Goal: Consume media (video, audio)

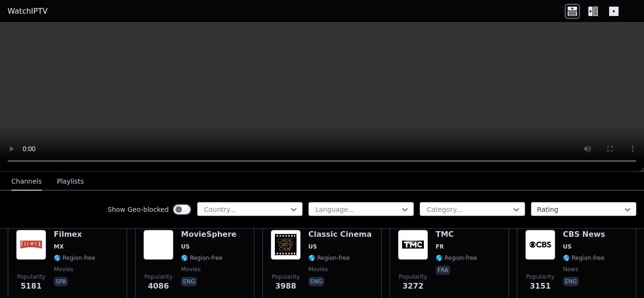
scroll to position [213, 0]
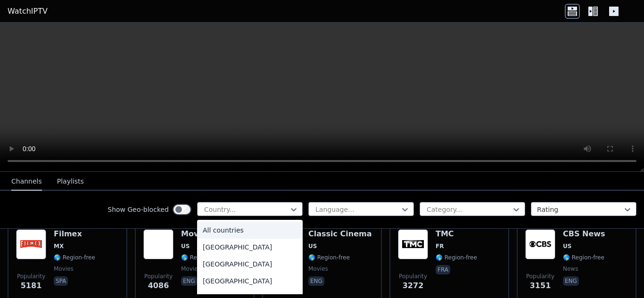
click at [241, 209] on div at bounding box center [246, 209] width 86 height 9
click at [236, 253] on div "[GEOGRAPHIC_DATA]" at bounding box center [250, 247] width 106 height 17
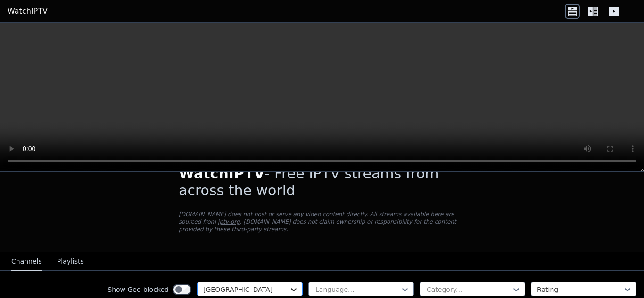
scroll to position [2454, 0]
click at [289, 285] on icon at bounding box center [293, 289] width 9 height 9
click at [592, 17] on icon at bounding box center [592, 11] width 15 height 15
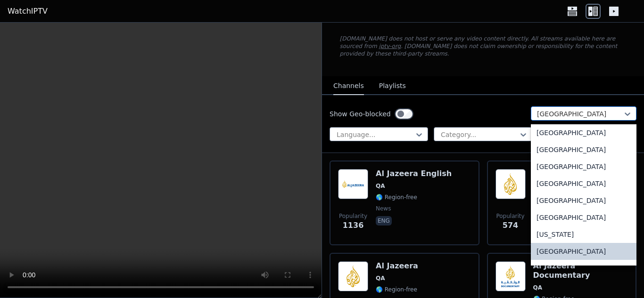
click at [556, 106] on div "[GEOGRAPHIC_DATA]" at bounding box center [584, 113] width 106 height 14
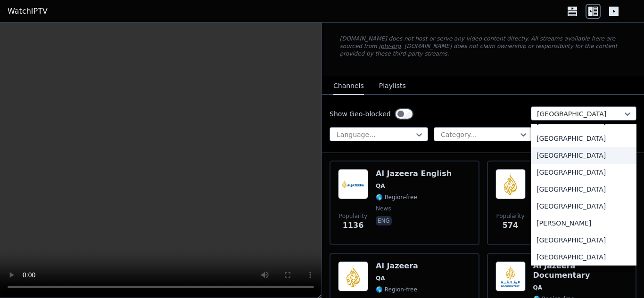
scroll to position [0, 0]
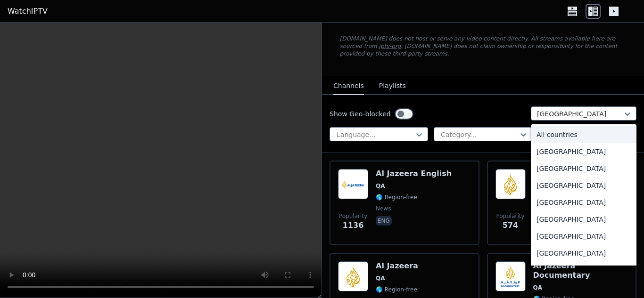
click at [557, 127] on div "All countries" at bounding box center [584, 134] width 106 height 17
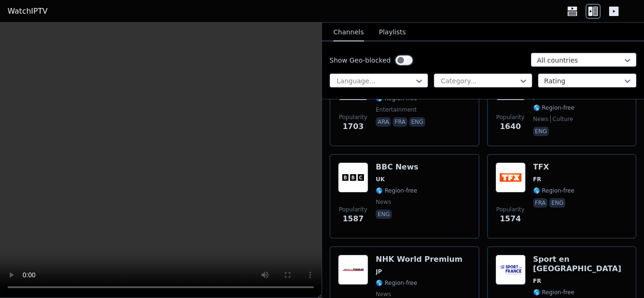
scroll to position [1703, 0]
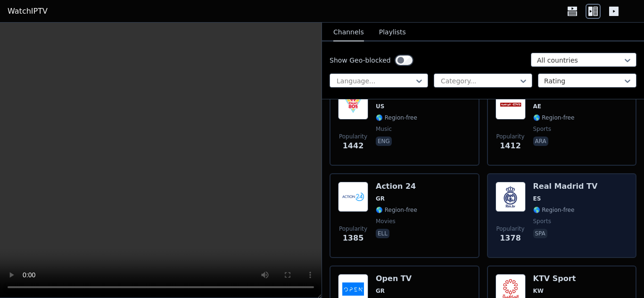
click at [617, 210] on div "Popularity 1378 Real Madrid TV ES 🌎 Region-free sports spa" at bounding box center [561, 216] width 133 height 68
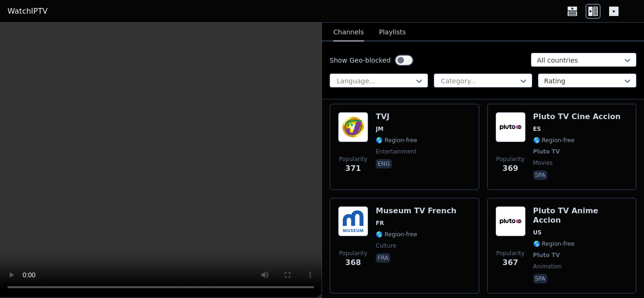
scroll to position [10538, 0]
